Goal: Ask a question

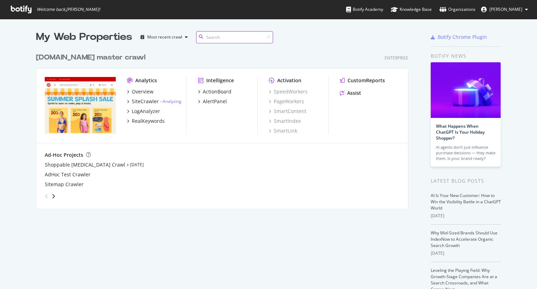
scroll to position [159, 372]
click at [347, 95] on div "Assist" at bounding box center [354, 92] width 14 height 7
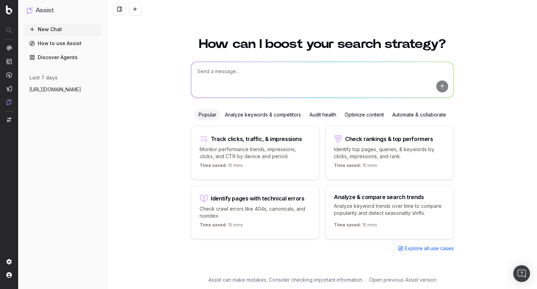
click at [237, 85] on textarea at bounding box center [322, 80] width 262 height 36
paste textarea "https://www.target.com/gift-registry"
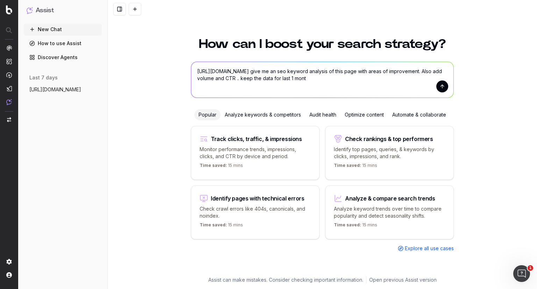
type textarea "https://www.target.com/gift-registry give me an seo keyword analysis of this pa…"
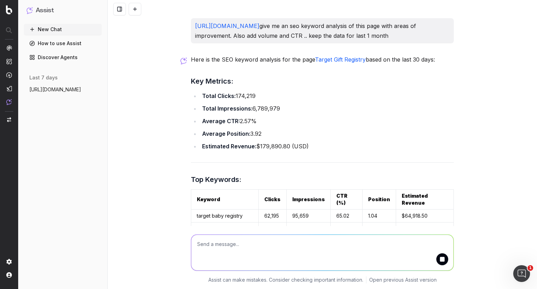
scroll to position [204, 0]
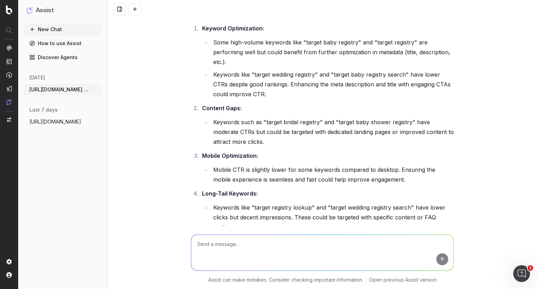
scroll to position [295, 0]
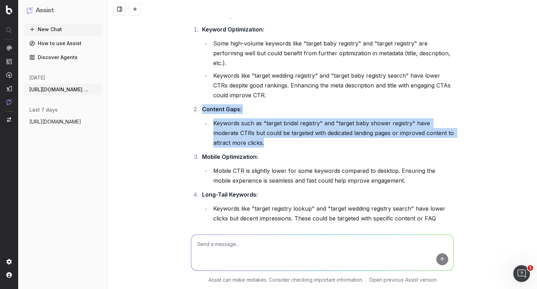
drag, startPoint x: 271, startPoint y: 140, endPoint x: 197, endPoint y: 103, distance: 82.5
click at [200, 104] on li "Content Gaps: Keywords such as "target bridal registry" and "target baby shower…" at bounding box center [327, 125] width 254 height 43
copy li "Content Gaps: Keywords such as "target bridal registry" and "target baby shower…"
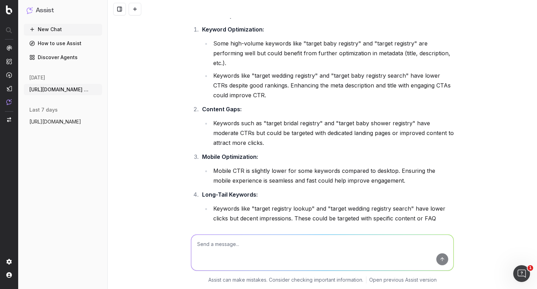
click at [256, 243] on textarea at bounding box center [322, 252] width 262 height 36
paste textarea "Content Gaps: Keywords such as "target bridal registry" and "target baby shower…"
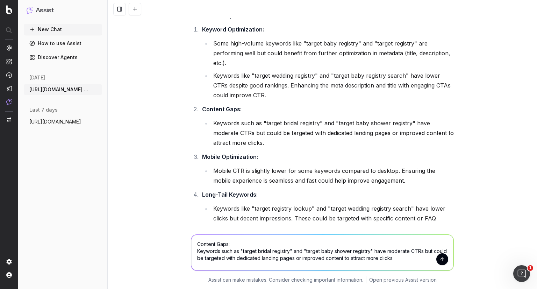
scroll to position [427, 0]
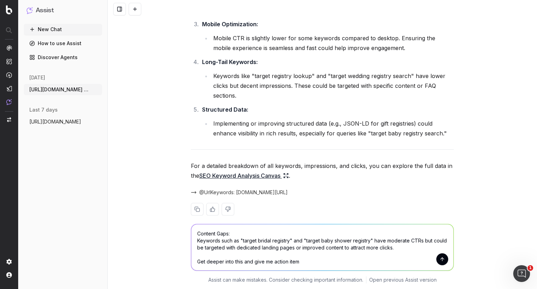
type textarea "Content Gaps: Keywords such as "target bridal registry" and "target baby shower…"
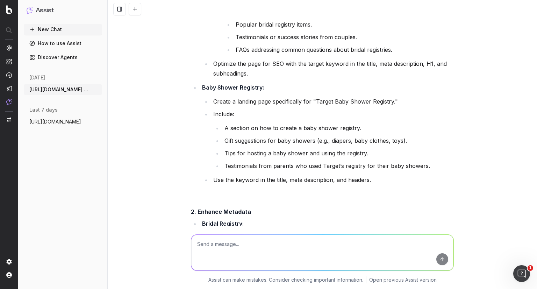
scroll to position [1222, 0]
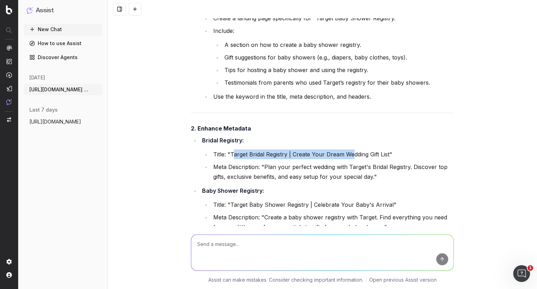
drag, startPoint x: 231, startPoint y: 150, endPoint x: 351, endPoint y: 157, distance: 120.4
click at [351, 157] on li "Title: "Target Bridal Registry | Create Your Dream Wedding Gift List"" at bounding box center [332, 154] width 243 height 10
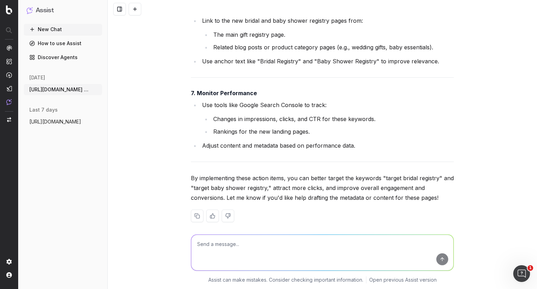
scroll to position [1857, 0]
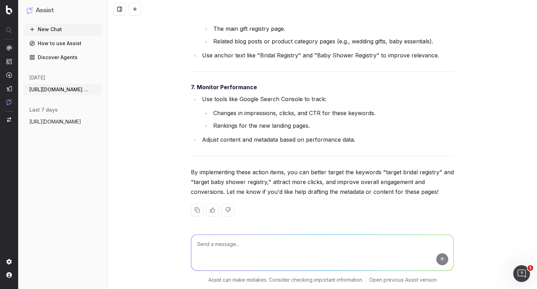
click at [61, 125] on span "https://www.target.com/c/starbucks/-/N-5" at bounding box center [55, 121] width 52 height 7
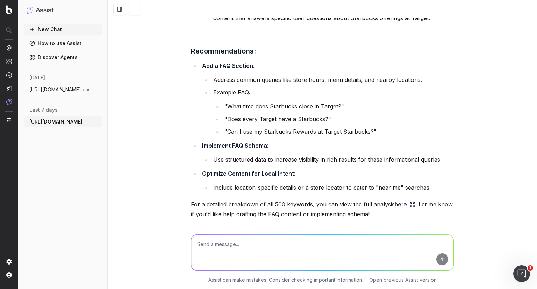
scroll to position [4462, 0]
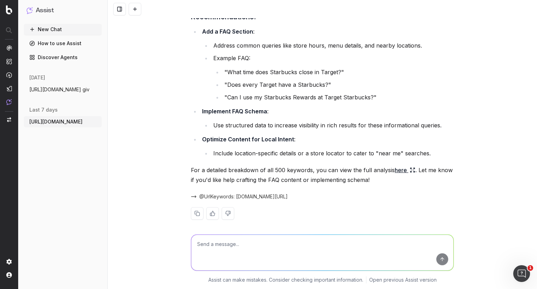
click at [56, 28] on button "New Chat" at bounding box center [63, 29] width 78 height 11
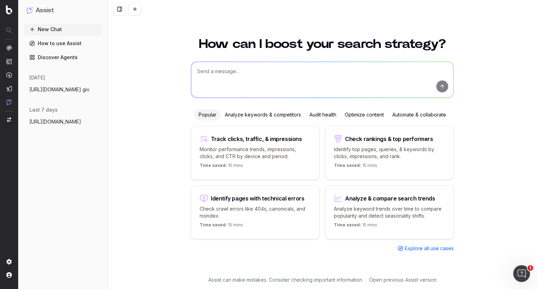
click at [263, 71] on textarea at bounding box center [322, 80] width 262 height 36
paste textarea "https://www.target.com/c/starbucks/-/N-5cofw"
type textarea "https://www.target.com/c/starbucks/-/N-5cofw what is the meta data?"
